Goal: Task Accomplishment & Management: Use online tool/utility

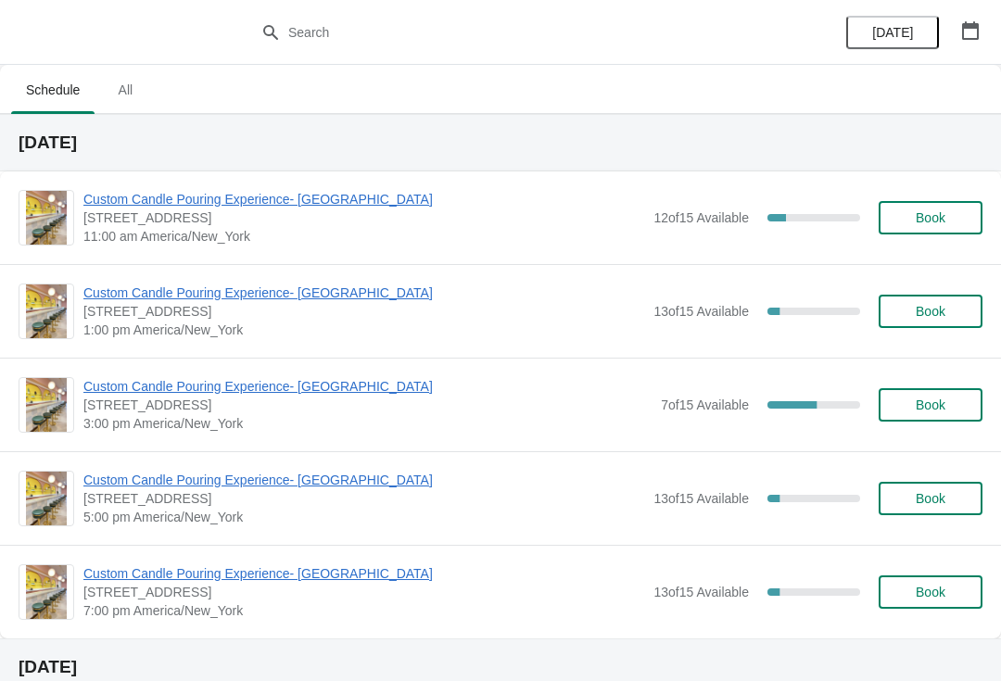
click at [153, 299] on span "Custom Candle Pouring Experience- [GEOGRAPHIC_DATA]" at bounding box center [363, 293] width 561 height 19
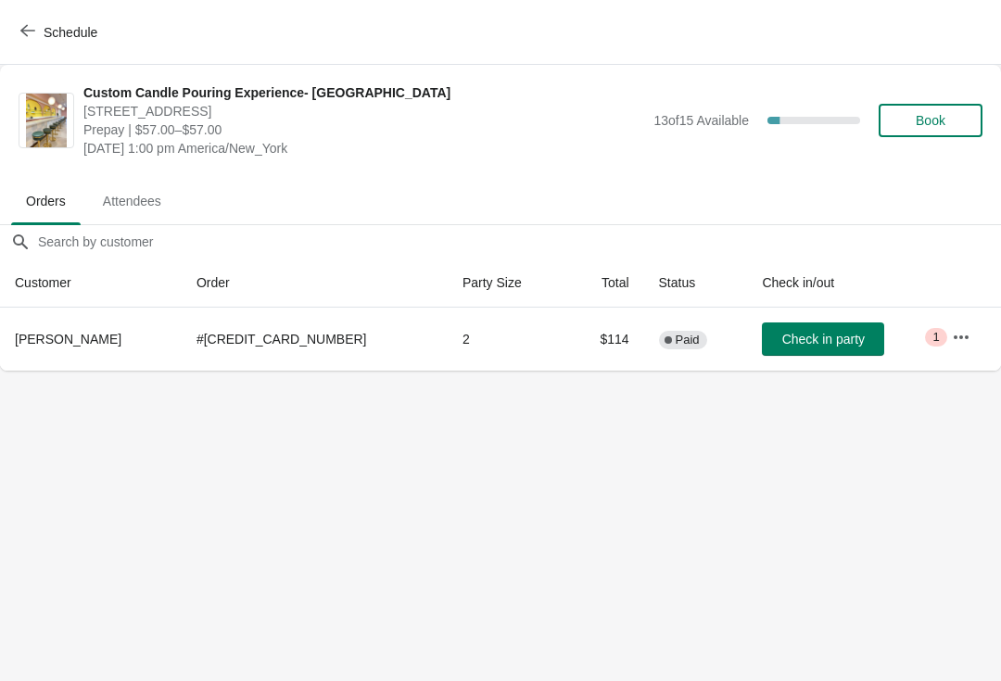
click at [31, 34] on icon "button" at bounding box center [27, 30] width 15 height 15
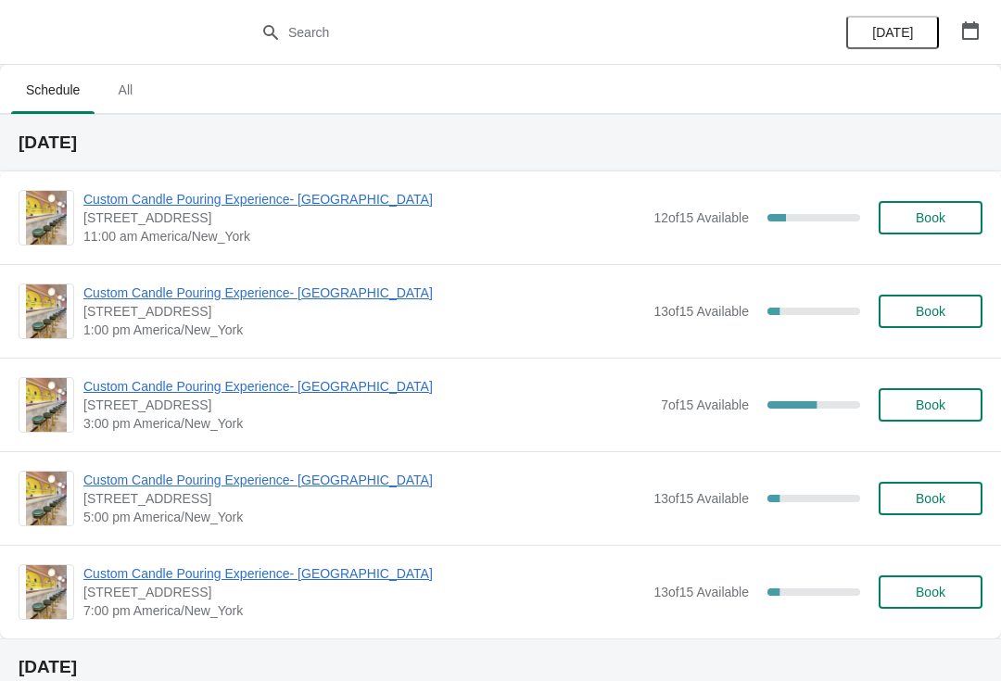
click at [95, 386] on span "Custom Candle Pouring Experience- [GEOGRAPHIC_DATA]" at bounding box center [367, 386] width 568 height 19
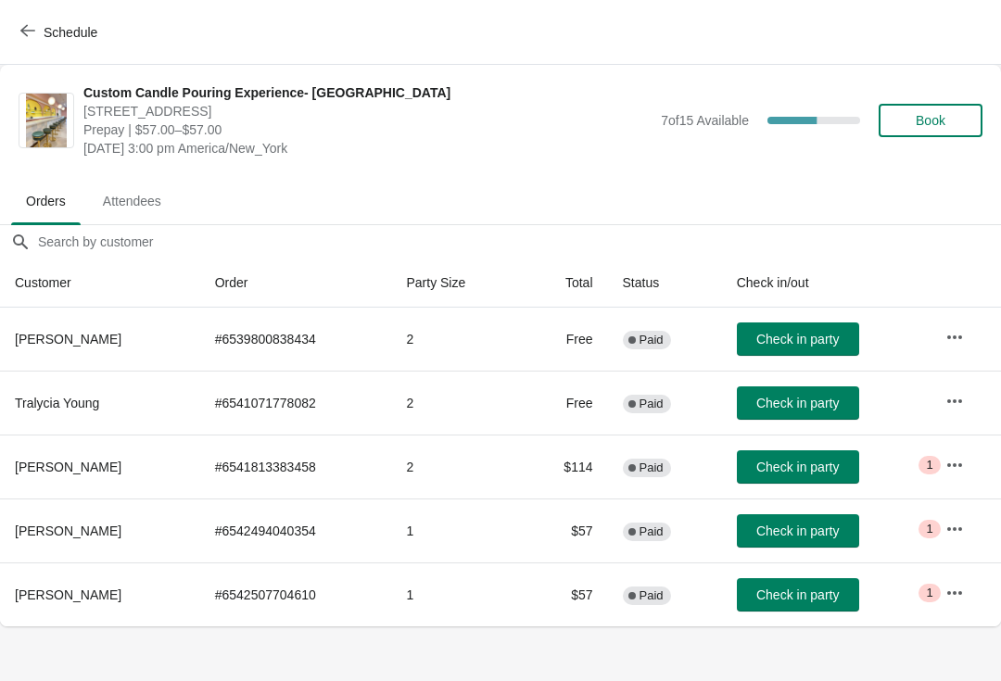
click at [956, 477] on button "button" at bounding box center [954, 464] width 33 height 33
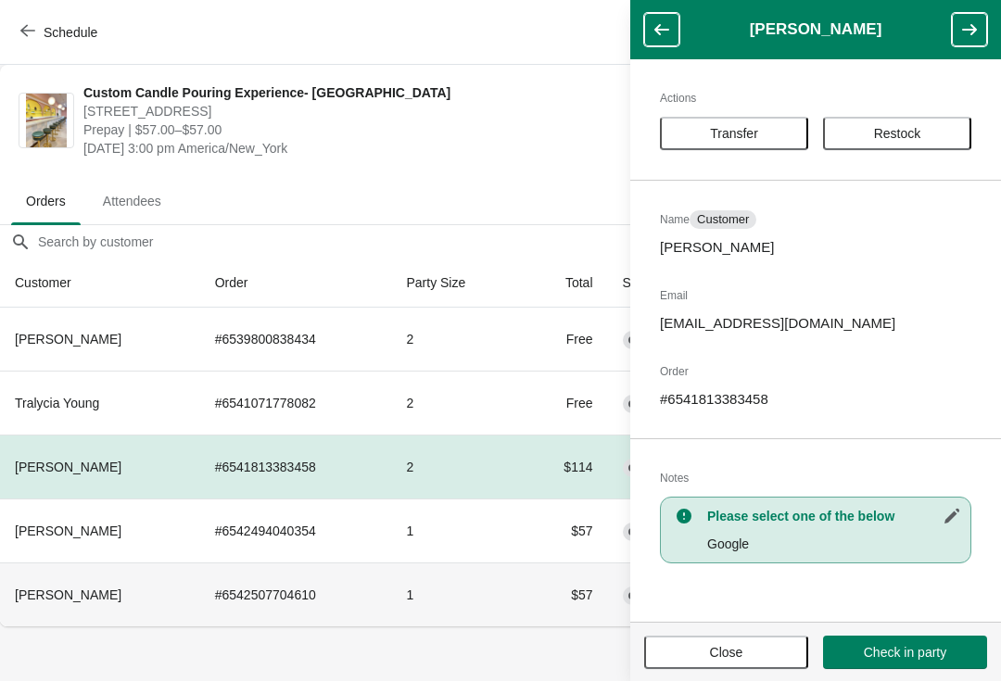
click at [145, 603] on th "[PERSON_NAME]" at bounding box center [100, 594] width 200 height 64
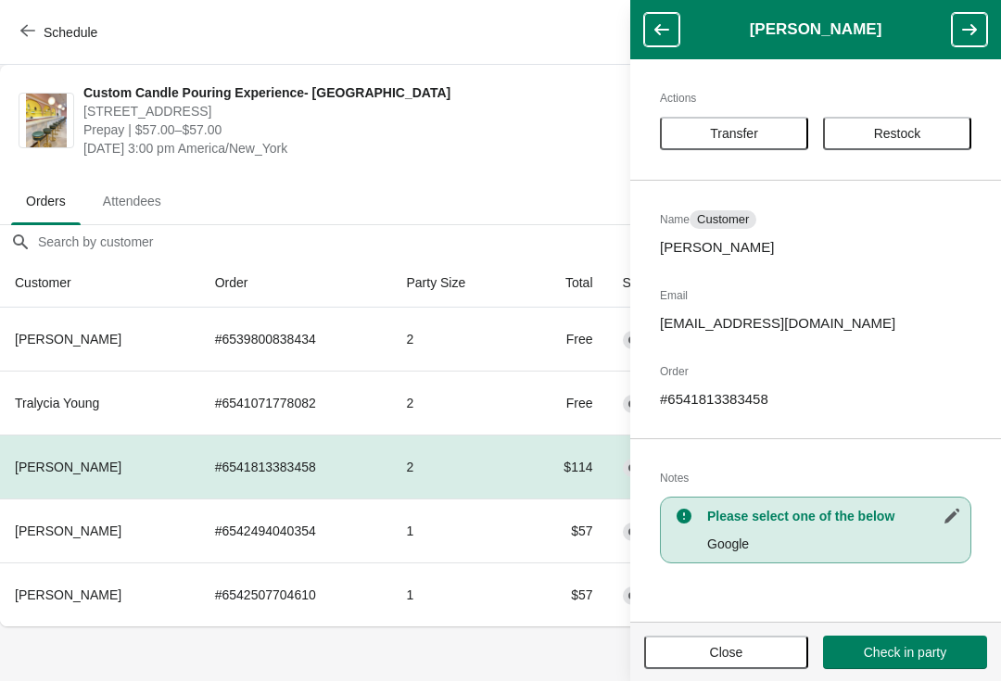
click at [131, 666] on body "Schedule Custom Candle Pouring Experience- [GEOGRAPHIC_DATA] [STREET_ADDRESS] P…" at bounding box center [500, 340] width 1001 height 681
click at [740, 640] on button "Close" at bounding box center [726, 652] width 164 height 33
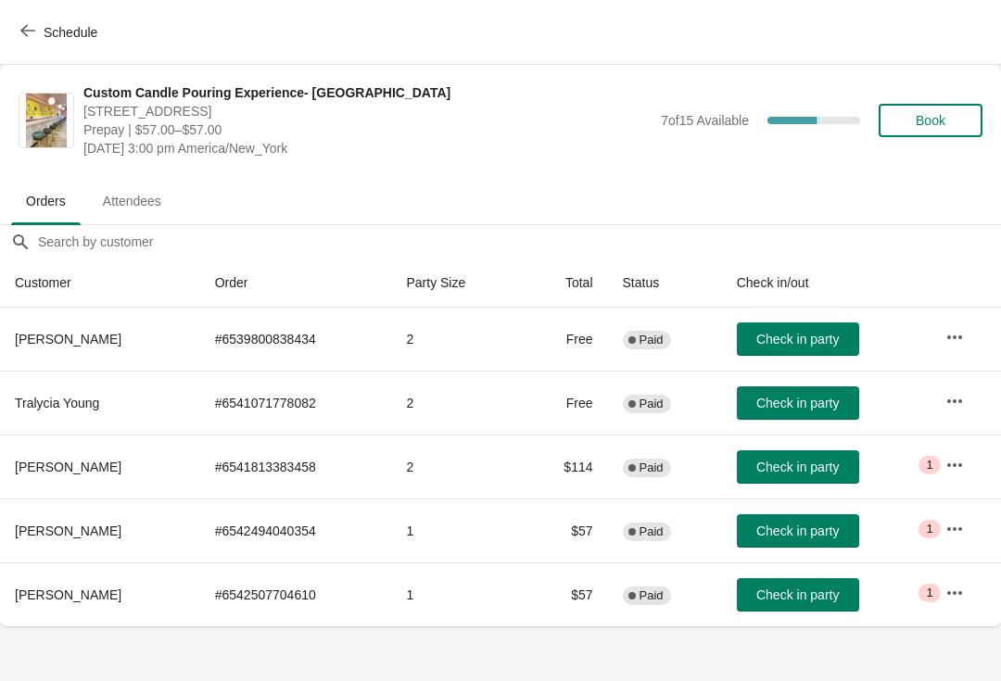
click at [33, 30] on icon "button" at bounding box center [27, 30] width 15 height 15
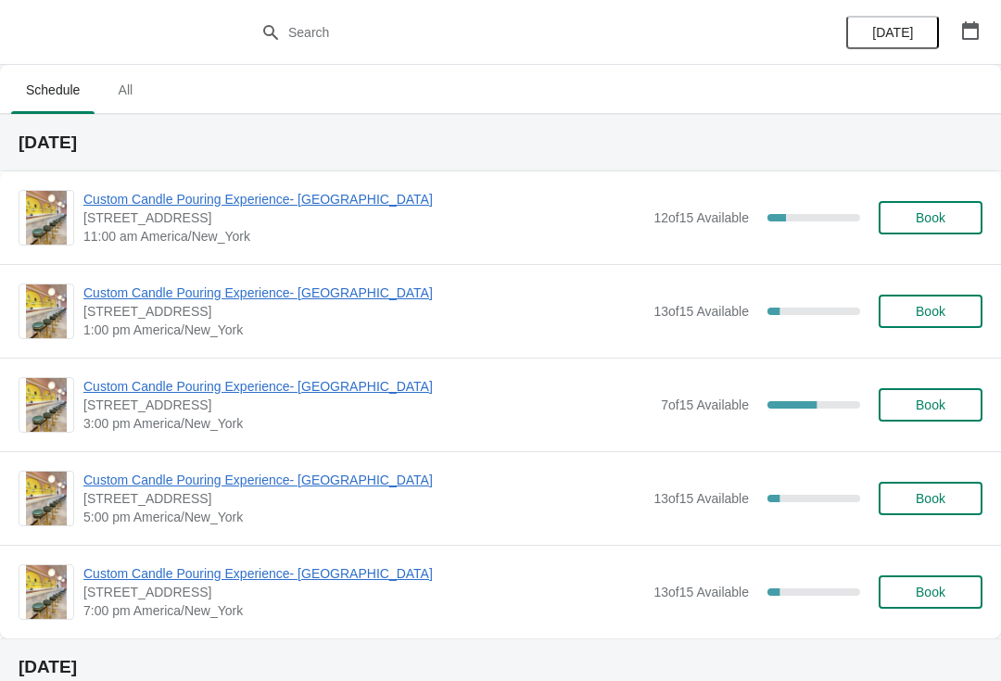
click at [115, 394] on span "Custom Candle Pouring Experience- [GEOGRAPHIC_DATA]" at bounding box center [367, 386] width 568 height 19
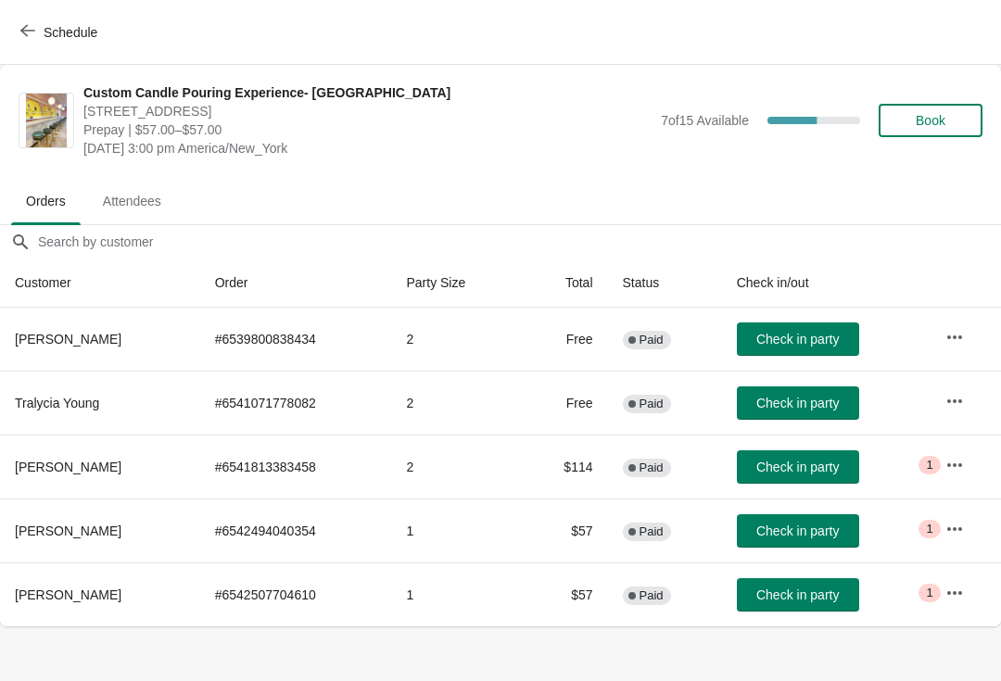
click at [30, 44] on button "Schedule" at bounding box center [60, 32] width 103 height 33
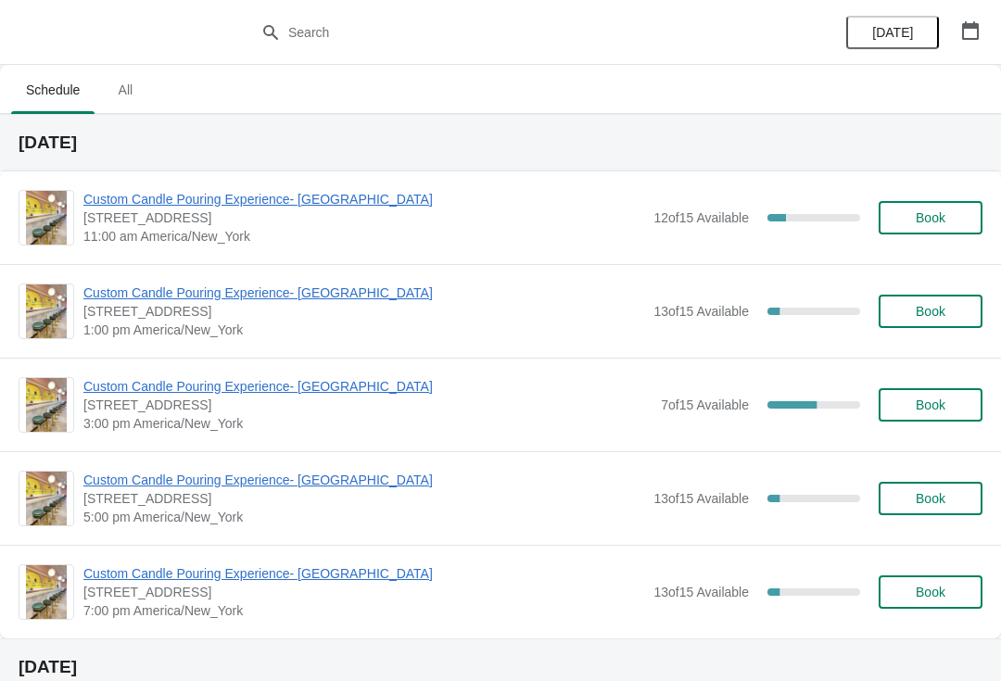
click at [158, 207] on span "Custom Candle Pouring Experience- [GEOGRAPHIC_DATA]" at bounding box center [363, 199] width 561 height 19
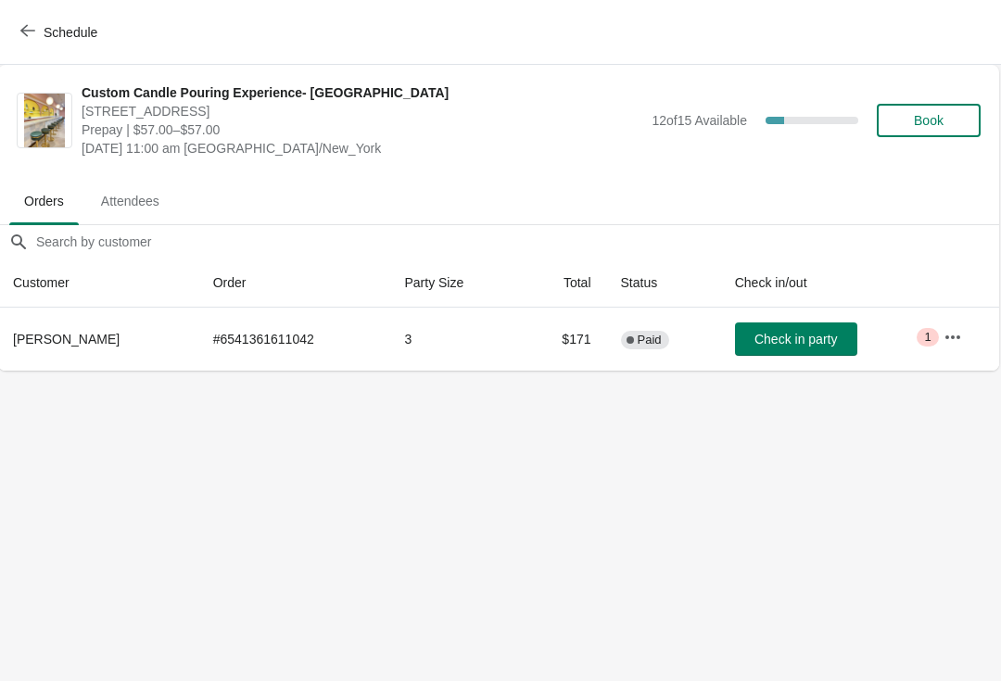
scroll to position [0, 1]
click at [26, 32] on icon "button" at bounding box center [27, 30] width 15 height 15
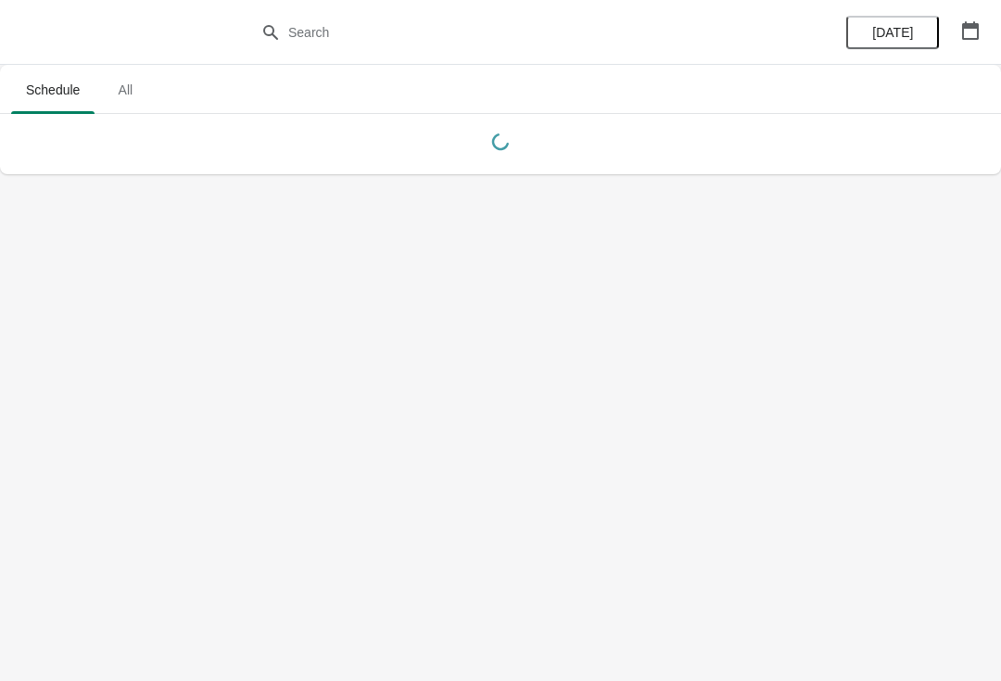
scroll to position [0, 0]
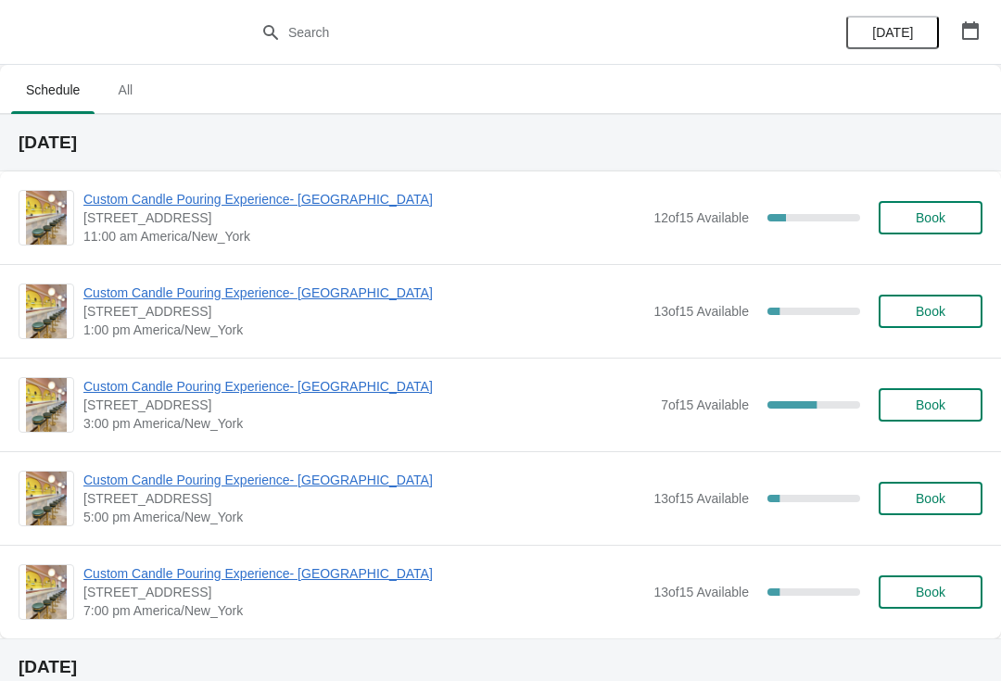
click at [225, 204] on span "Custom Candle Pouring Experience- [GEOGRAPHIC_DATA]" at bounding box center [363, 199] width 561 height 19
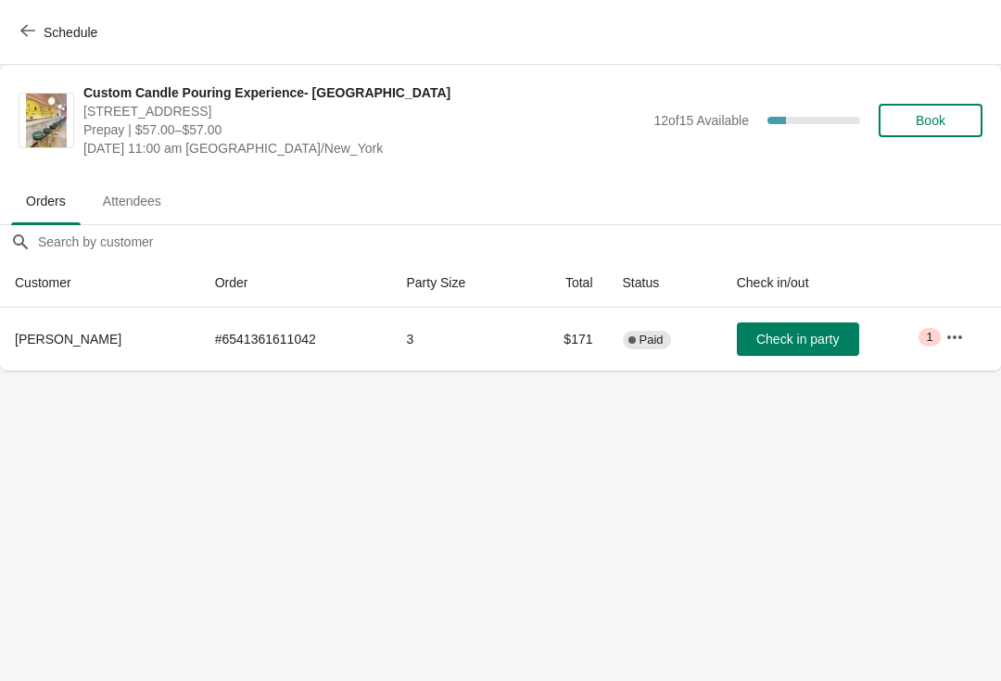
click at [792, 348] on button "Check in party" at bounding box center [798, 338] width 122 height 33
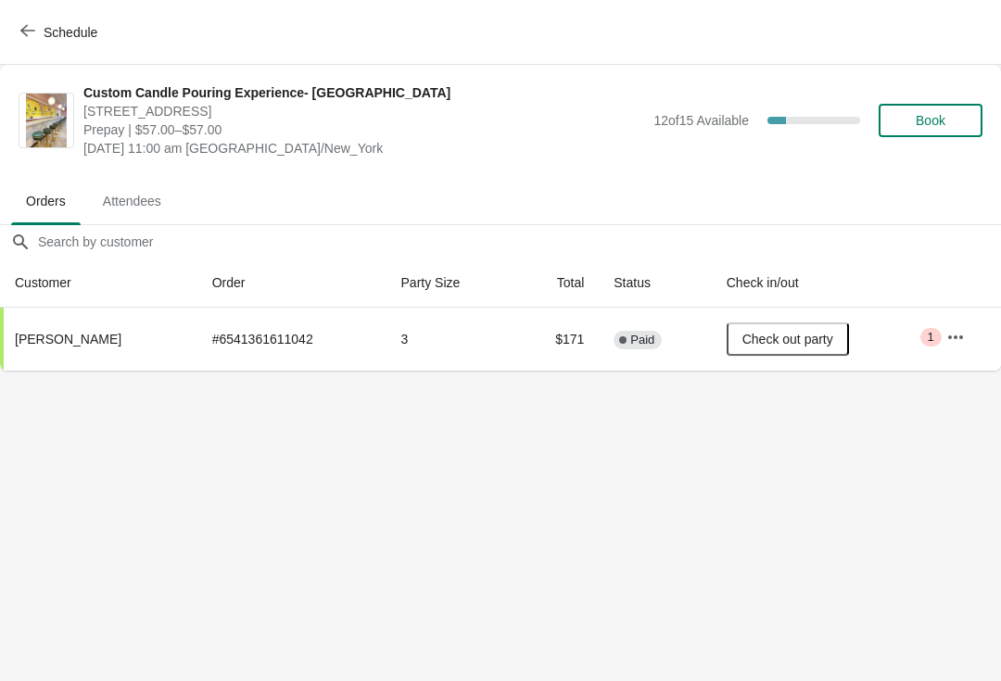
click at [65, 8] on div "Schedule" at bounding box center [500, 32] width 1001 height 65
click at [45, 32] on span "Schedule" at bounding box center [71, 32] width 54 height 15
